Goal: Task Accomplishment & Management: Use online tool/utility

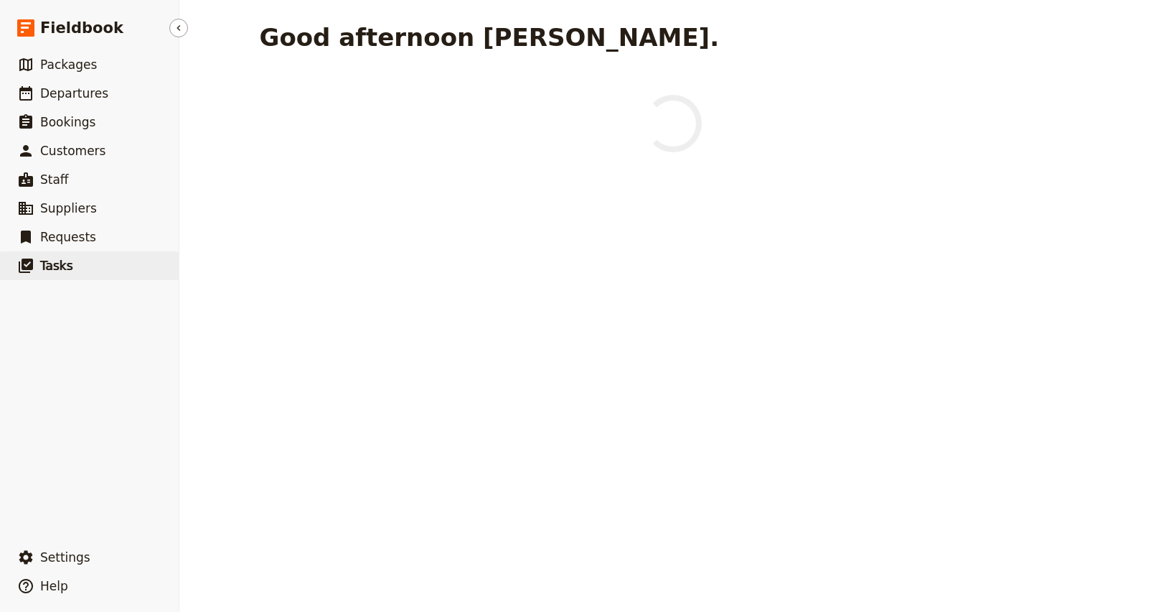
click at [47, 266] on span "Tasks" at bounding box center [56, 265] width 33 height 14
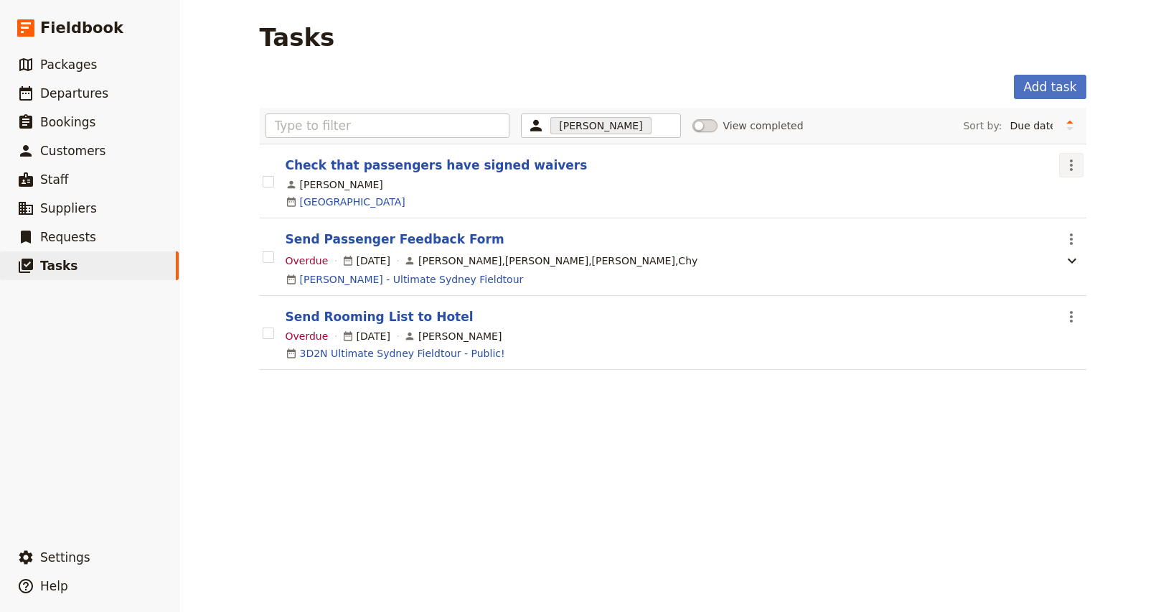
click at [1073, 165] on icon "Actions" at bounding box center [1071, 164] width 17 height 17
click at [1076, 195] on span "Edit task" at bounding box center [1085, 196] width 44 height 14
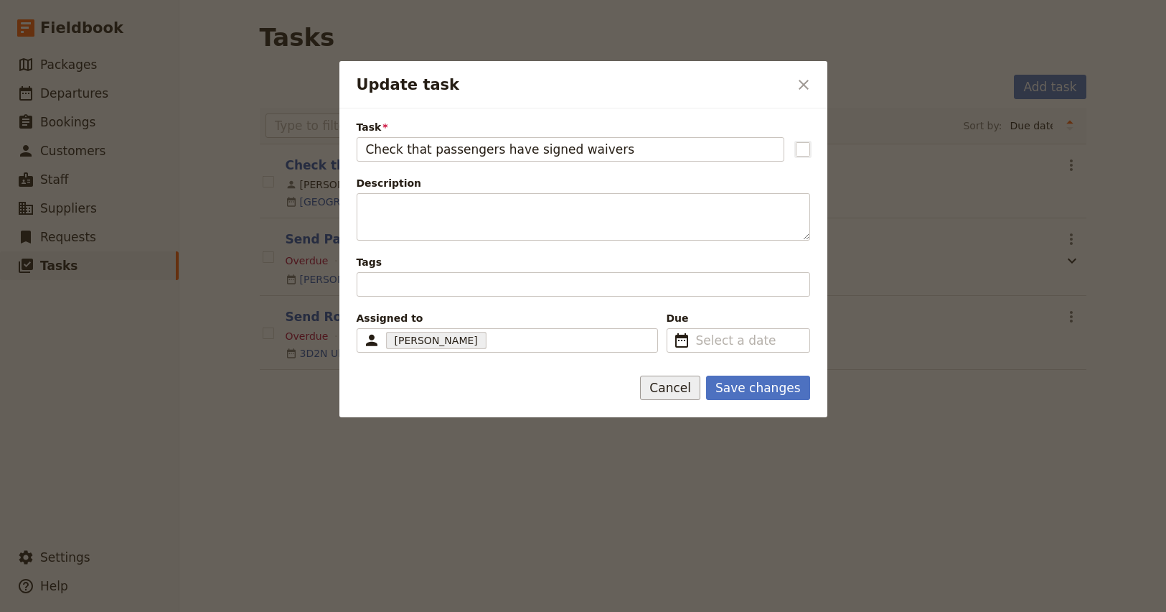
click at [677, 391] on button "Cancel" at bounding box center [670, 387] width 60 height 24
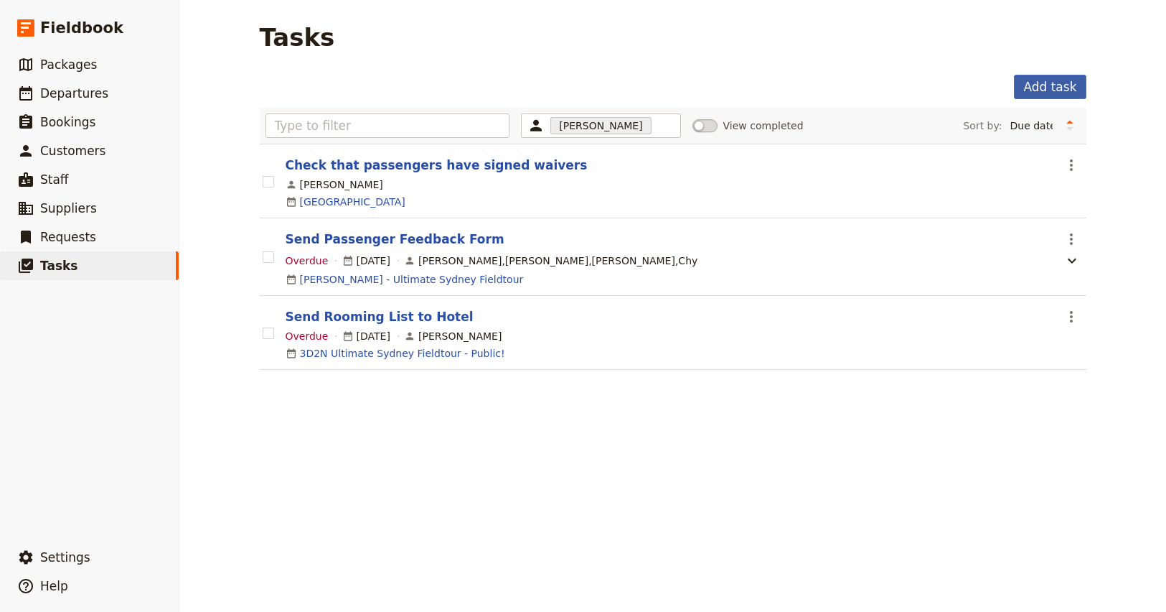
click at [1044, 78] on button "Add task" at bounding box center [1050, 87] width 72 height 24
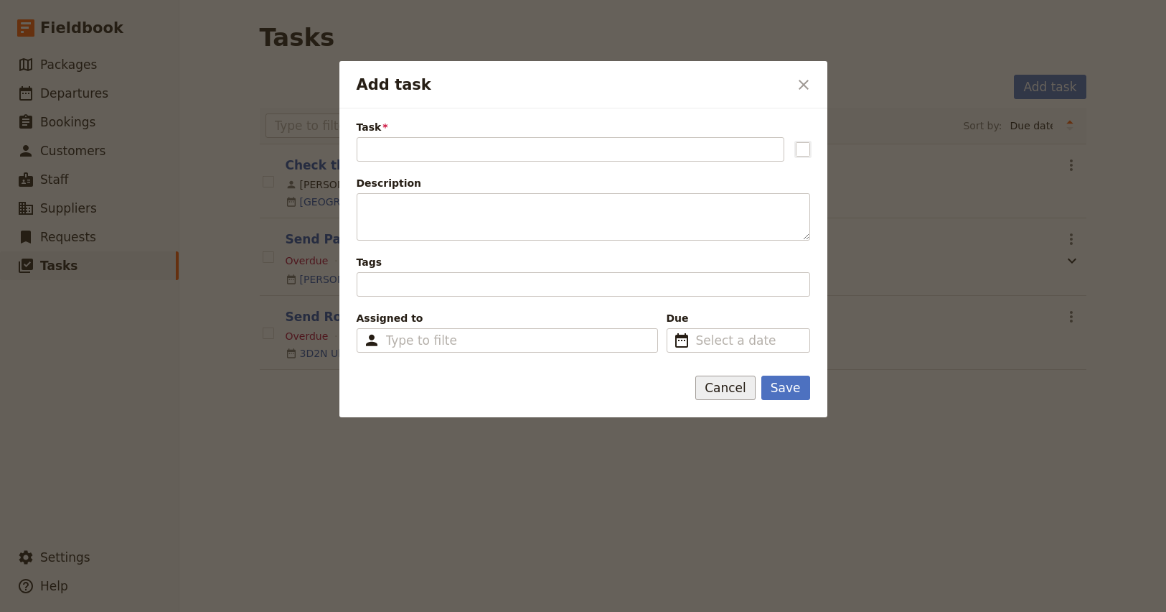
click at [731, 392] on button "Cancel" at bounding box center [726, 387] width 60 height 24
